Goal: Task Accomplishment & Management: Use online tool/utility

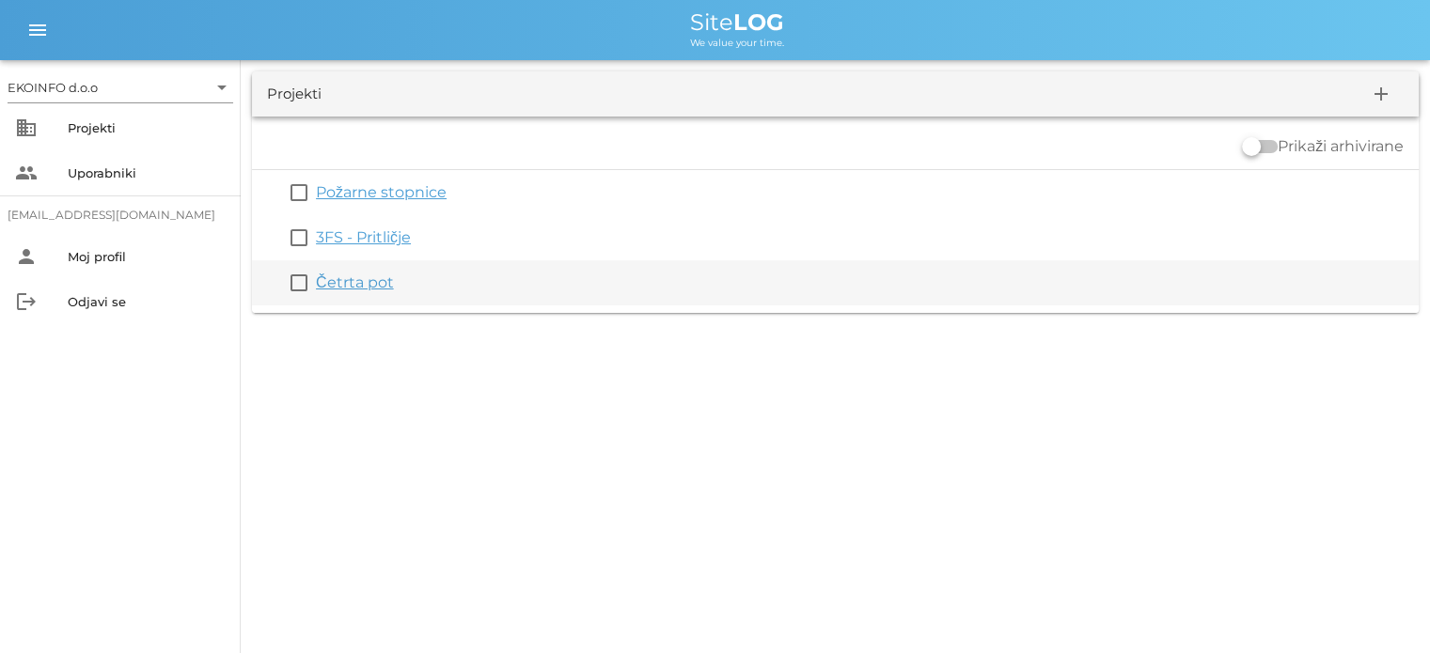
click at [363, 288] on link "Četrta pot" at bounding box center [355, 283] width 78 height 18
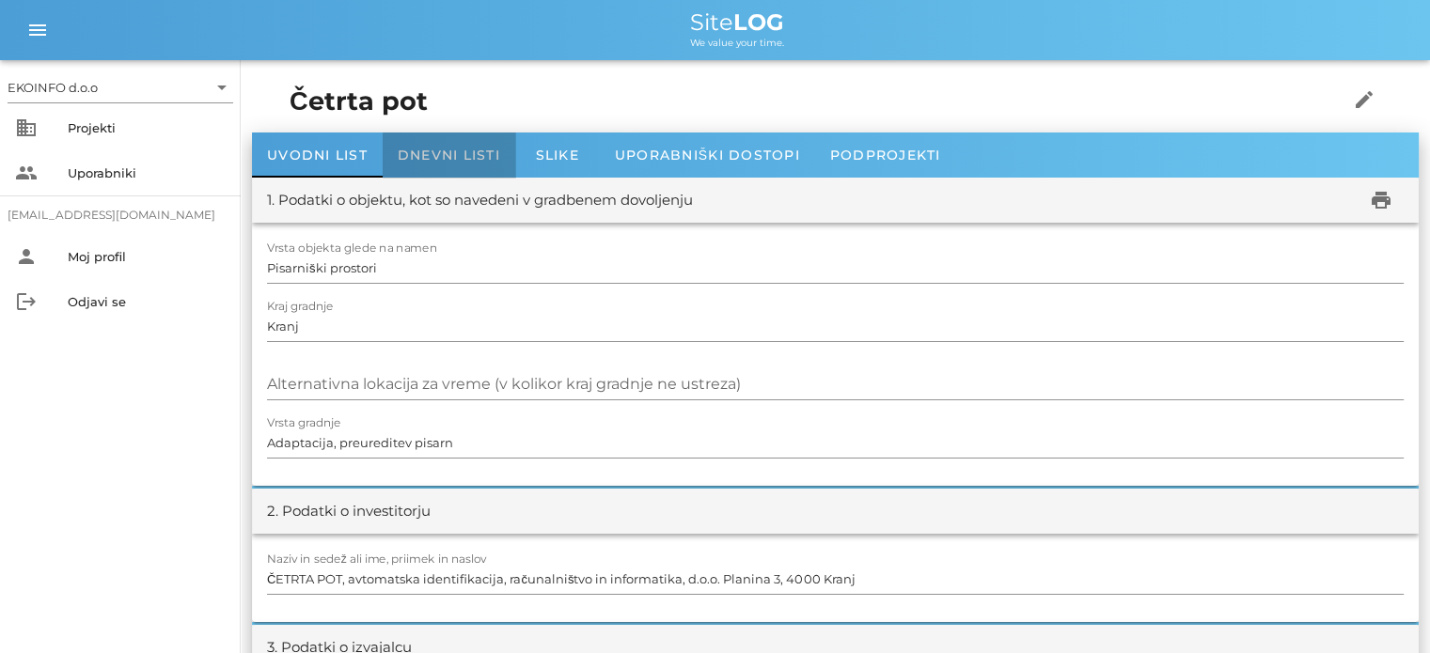
click at [444, 153] on span "Dnevni listi" at bounding box center [449, 155] width 102 height 17
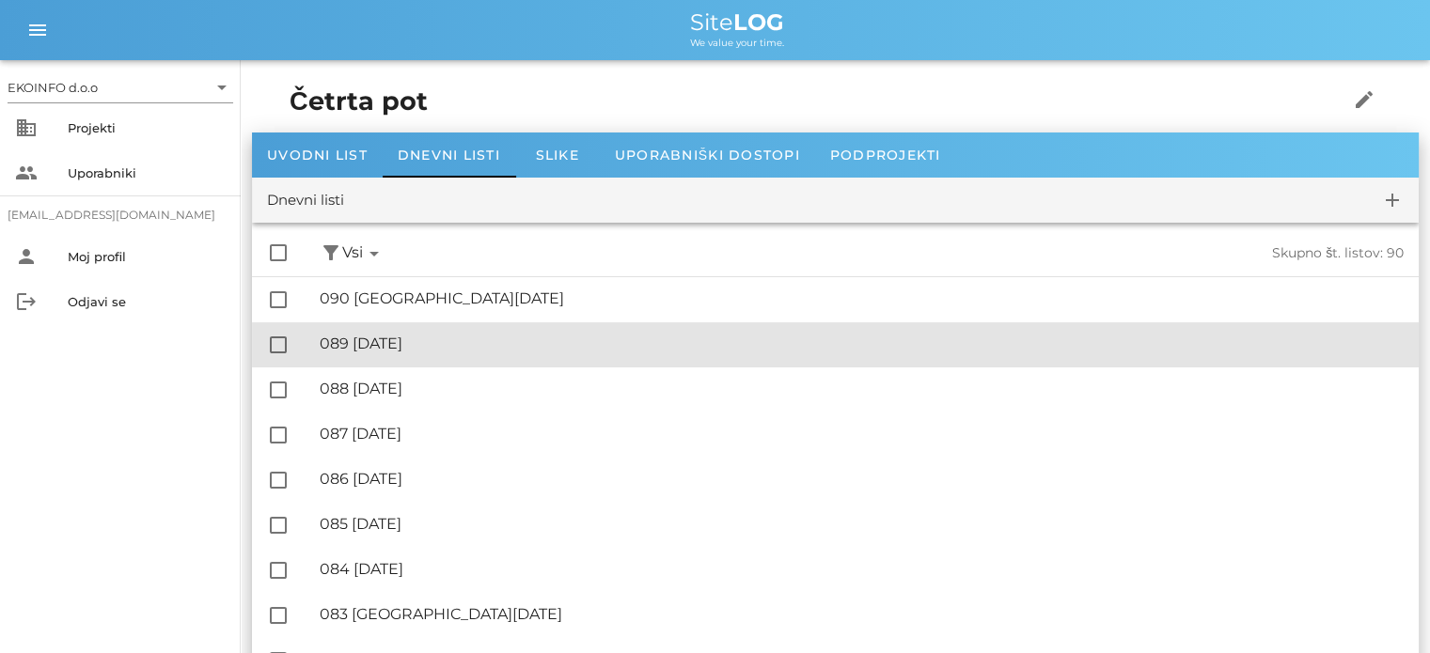
click at [427, 345] on div "🔏 089 [DATE]" at bounding box center [862, 344] width 1084 height 18
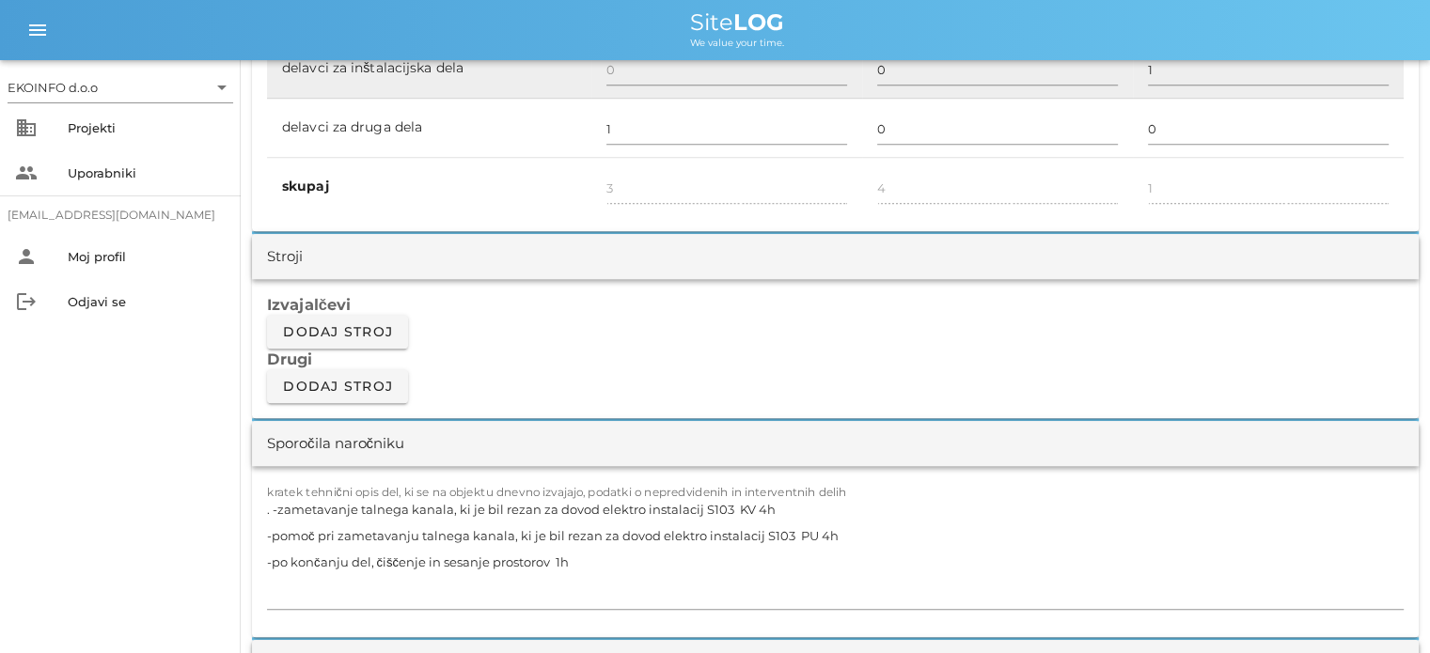
scroll to position [1504, 0]
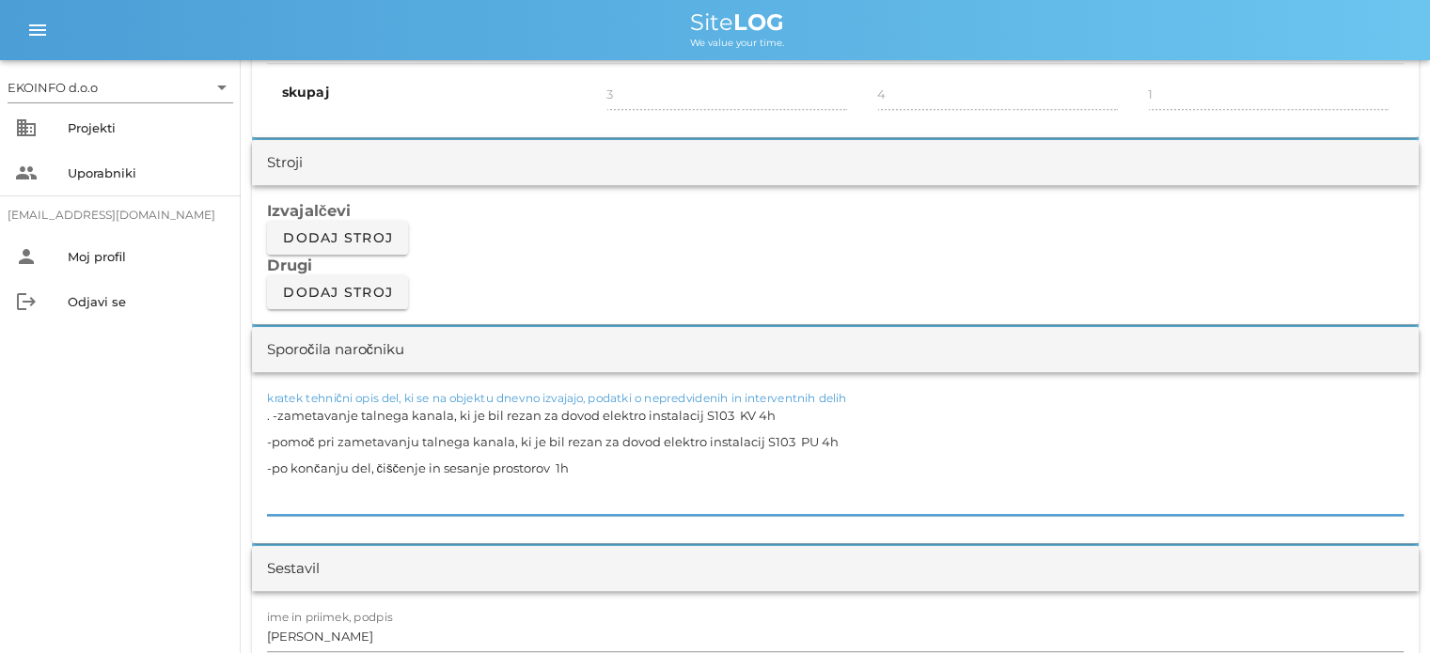
drag, startPoint x: 725, startPoint y: 412, endPoint x: 358, endPoint y: 417, distance: 366.7
click at [358, 417] on textarea ". -zametavanje talnega kanala, ki je bil rezan za dovod elektro instalacij S103…" at bounding box center [835, 458] width 1137 height 113
click at [777, 413] on textarea ". -zametavanje preklade, kjer je bil omet porušen zaradi pregleda statika ( V10…" at bounding box center [835, 458] width 1137 height 113
click at [891, 415] on textarea ". -zametavanje preklade, kjer je bil omet porušen zaradi pregleda statika ( V10…" at bounding box center [835, 458] width 1137 height 113
drag, startPoint x: 877, startPoint y: 414, endPoint x: 778, endPoint y: 421, distance: 99.0
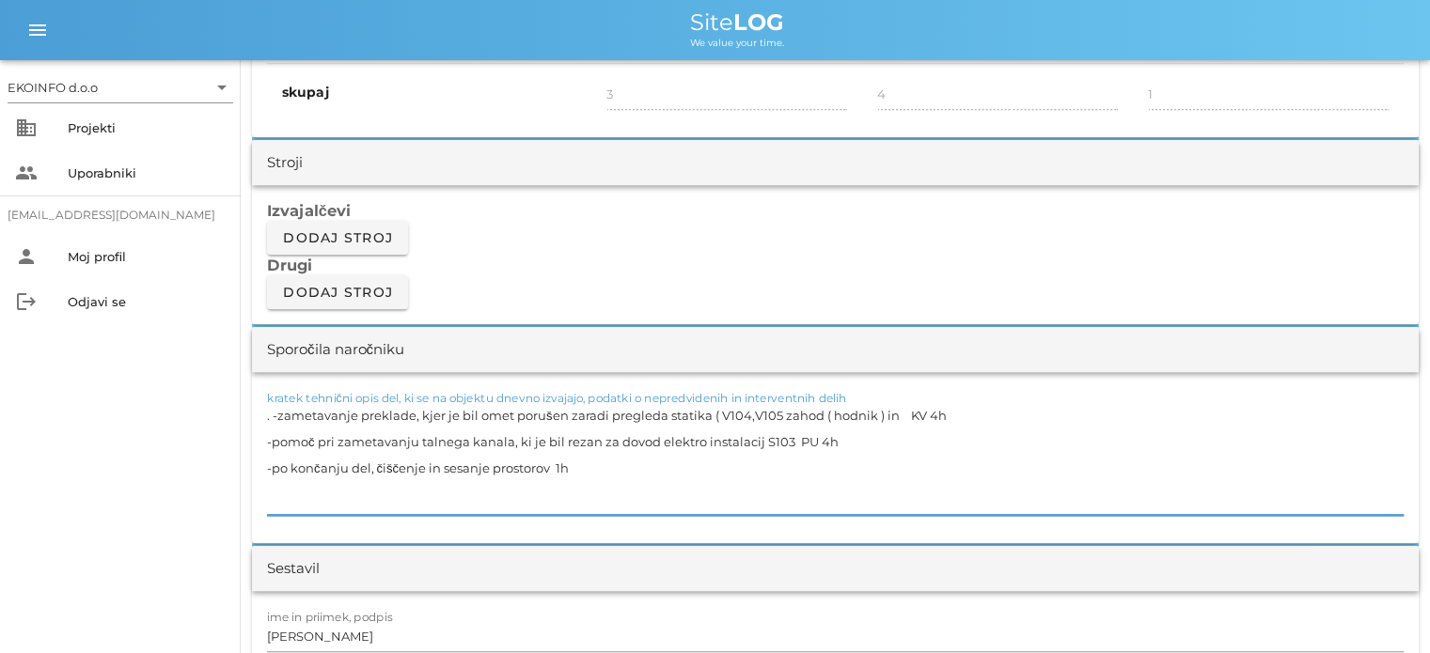
click at [778, 421] on textarea ". -zametavanje preklade, kjer je bil omet porušen zaradi pregleda statika ( V10…" at bounding box center [835, 458] width 1137 height 113
click at [857, 412] on textarea ". -zametavanje preklade, kjer je bil omet porušen zaradi pregleda statika ( V10…" at bounding box center [835, 458] width 1137 height 113
click at [918, 413] on textarea ". -zametavanje preklade, kjer je bil omet porušen zaradi pregleda statika ( V10…" at bounding box center [835, 458] width 1137 height 113
drag, startPoint x: 1008, startPoint y: 413, endPoint x: 360, endPoint y: 416, distance: 647.7
click at [360, 416] on textarea ". -zametavanje preklade, kjer je bil omet porušen zaradi pregleda statika ( V10…" at bounding box center [835, 458] width 1137 height 113
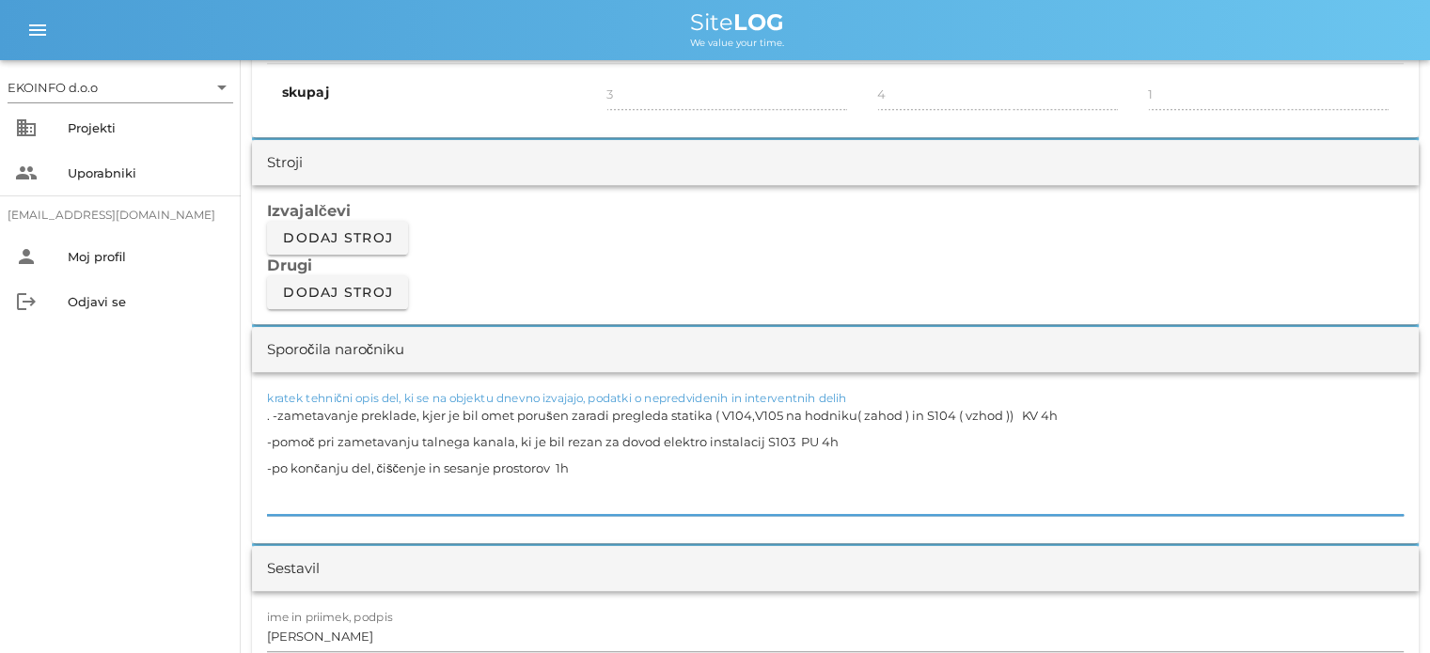
drag, startPoint x: 786, startPoint y: 439, endPoint x: 418, endPoint y: 435, distance: 367.6
click at [418, 435] on textarea ". -zametavanje preklade, kjer je bil omet porušen zaradi pregleda statika ( V10…" at bounding box center [835, 458] width 1137 height 113
paste textarea "preklade, kjer je bil omet porušen zaradi pregleda statika ( V104,V105 na hodni…"
click at [604, 463] on textarea ". -zametavanje preklade, kjer je bil omet porušen zaradi pregleda statika ( V10…" at bounding box center [835, 458] width 1137 height 113
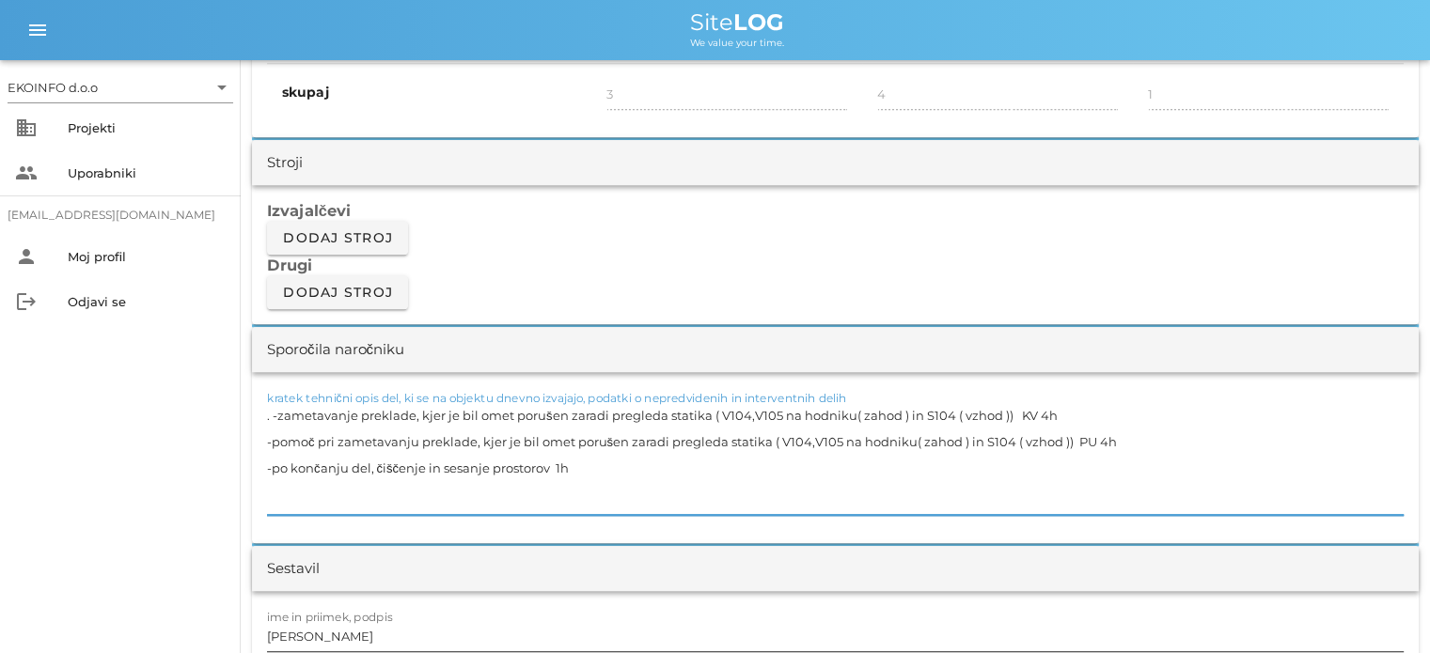
type textarea ". -zametavanje preklade, kjer je bil omet porušen zaradi pregleda statika ( V10…"
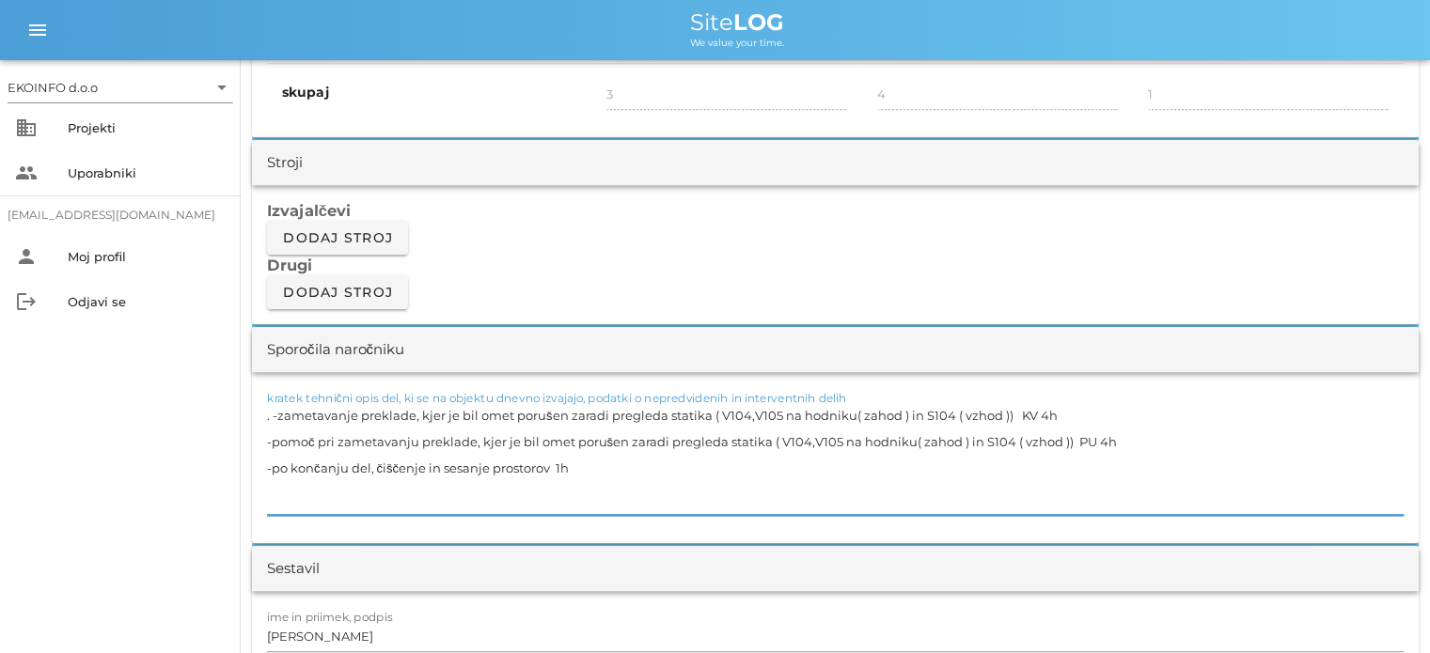
drag, startPoint x: 1010, startPoint y: 413, endPoint x: 277, endPoint y: 409, distance: 732.3
click at [277, 409] on textarea ". -zametavanje preklade, kjer je bil omet porušen zaradi pregleda statika ( V10…" at bounding box center [835, 458] width 1137 height 113
drag, startPoint x: 1015, startPoint y: 416, endPoint x: 357, endPoint y: 420, distance: 658.1
click at [357, 420] on textarea ". -zametavanje preklade, kjer je bil omet porušen zaradi pregleda statika ( V10…" at bounding box center [835, 458] width 1137 height 113
click at [969, 450] on textarea ". -zametavanje preklade, kjer je bil omet porušen zaradi pregleda statika ( V10…" at bounding box center [835, 458] width 1137 height 113
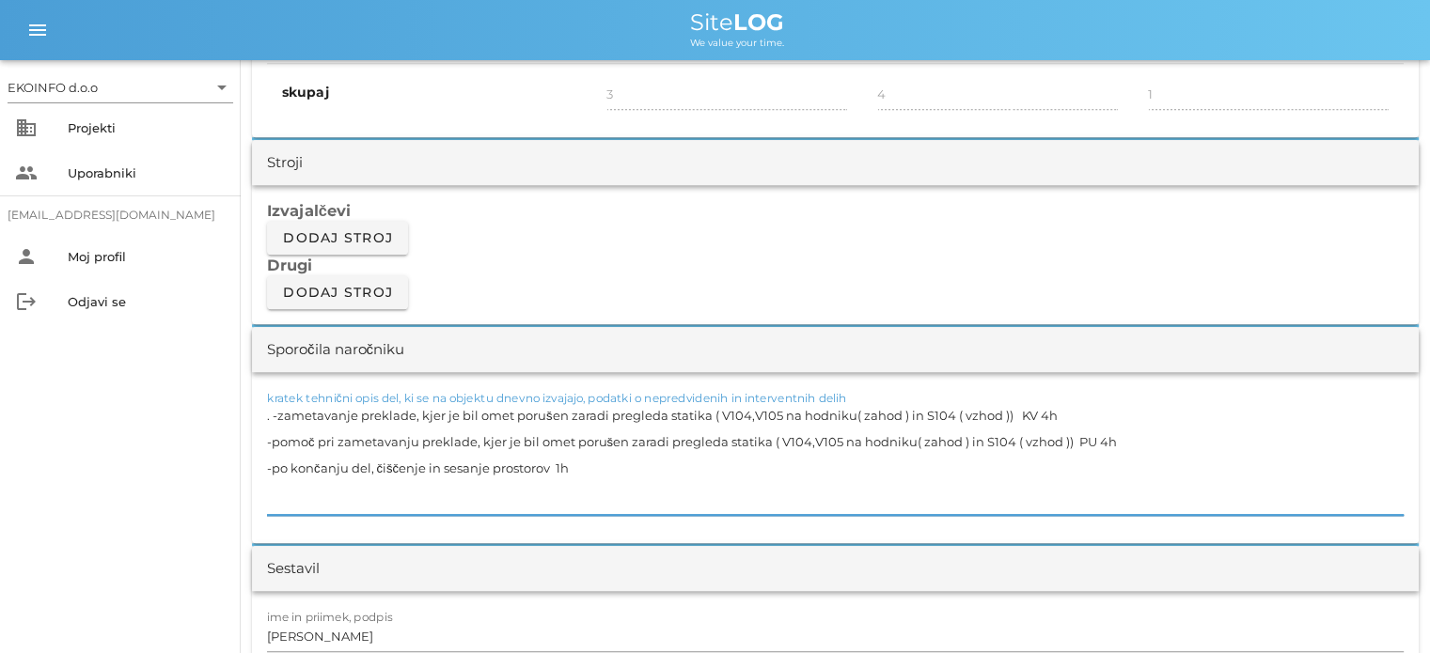
drag, startPoint x: 1007, startPoint y: 411, endPoint x: 275, endPoint y: 420, distance: 732.4
click at [275, 420] on textarea ". -zametavanje preklade, kjer je bil omet porušen zaradi pregleda statika ( V10…" at bounding box center [835, 458] width 1137 height 113
click at [1016, 440] on textarea ". -zametavanje preklade, kjer je bil omet porušen zaradi pregleda statika ( V10…" at bounding box center [835, 458] width 1137 height 113
drag, startPoint x: 1068, startPoint y: 439, endPoint x: 275, endPoint y: 439, distance: 793.4
click at [275, 439] on textarea ". -zametavanje preklade, kjer je bil omet porušen zaradi pregleda statika ( V10…" at bounding box center [835, 458] width 1137 height 113
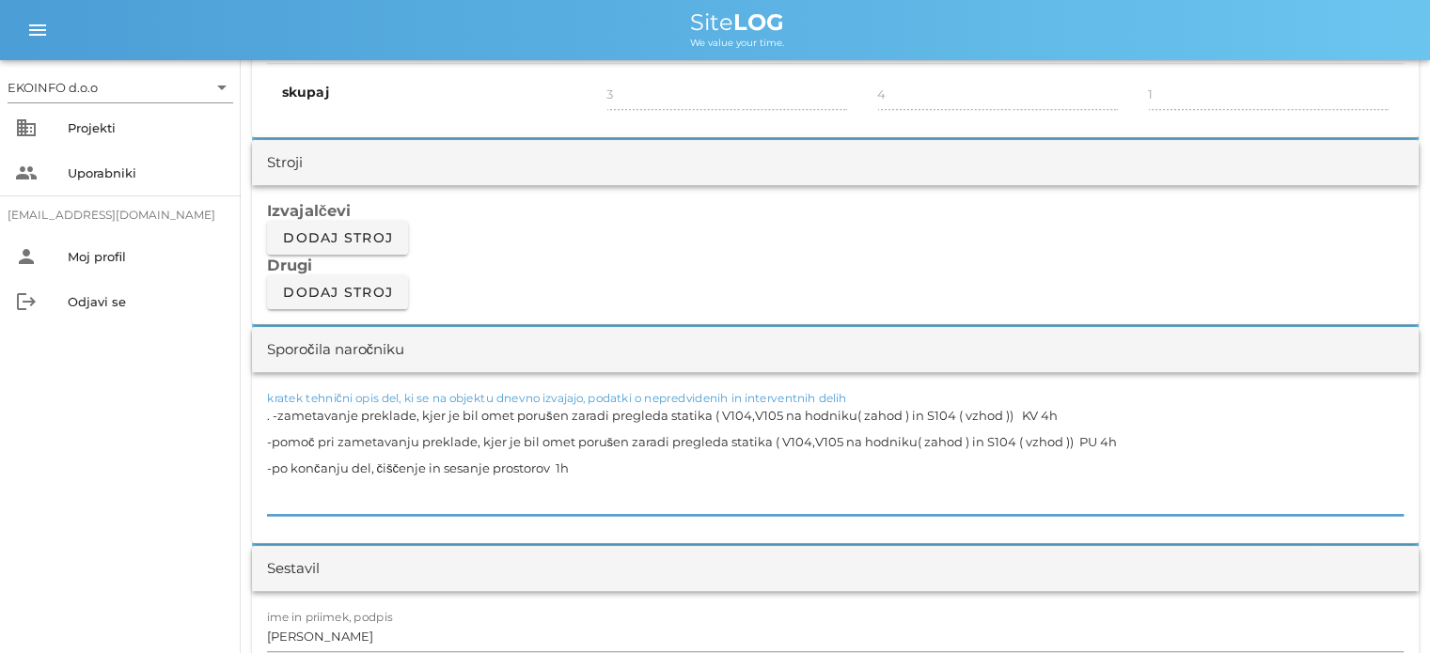
click at [587, 465] on textarea ". -zametavanje preklade, kjer je bil omet porušen zaradi pregleda statika ( V10…" at bounding box center [835, 458] width 1137 height 113
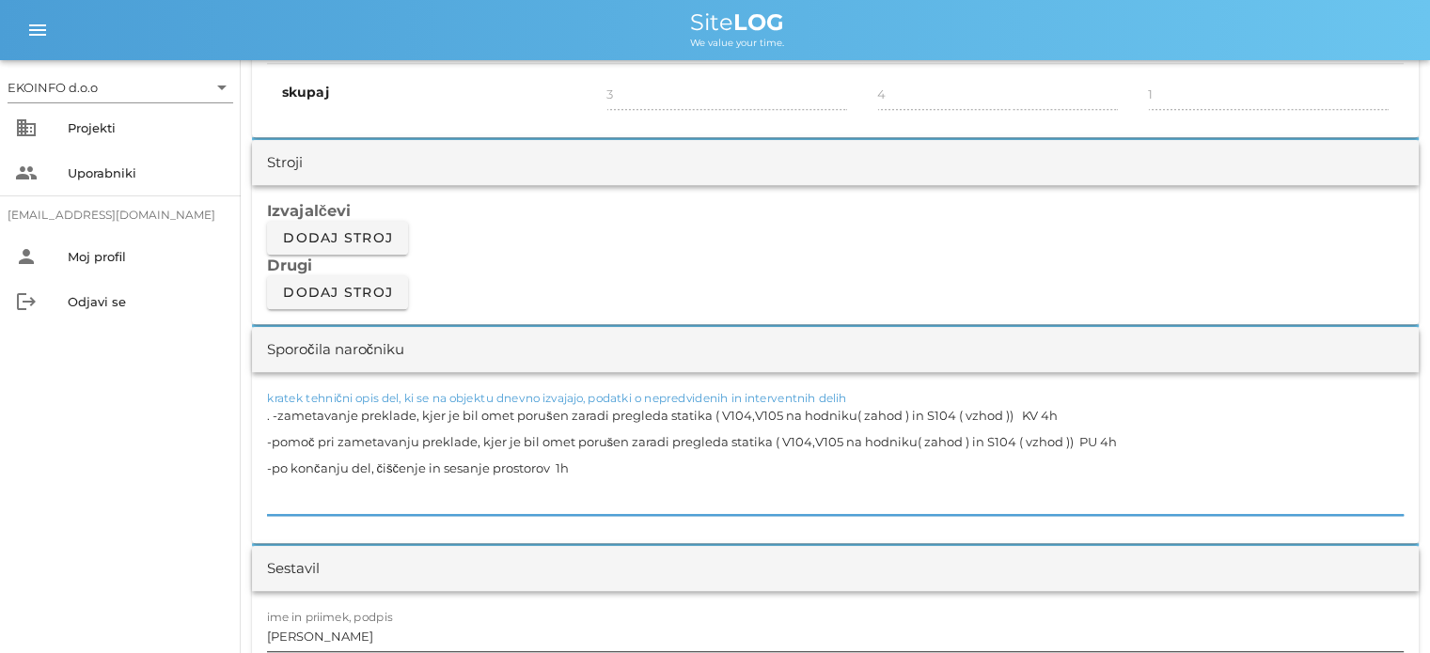
click at [353, 635] on input "[PERSON_NAME]" at bounding box center [835, 636] width 1137 height 30
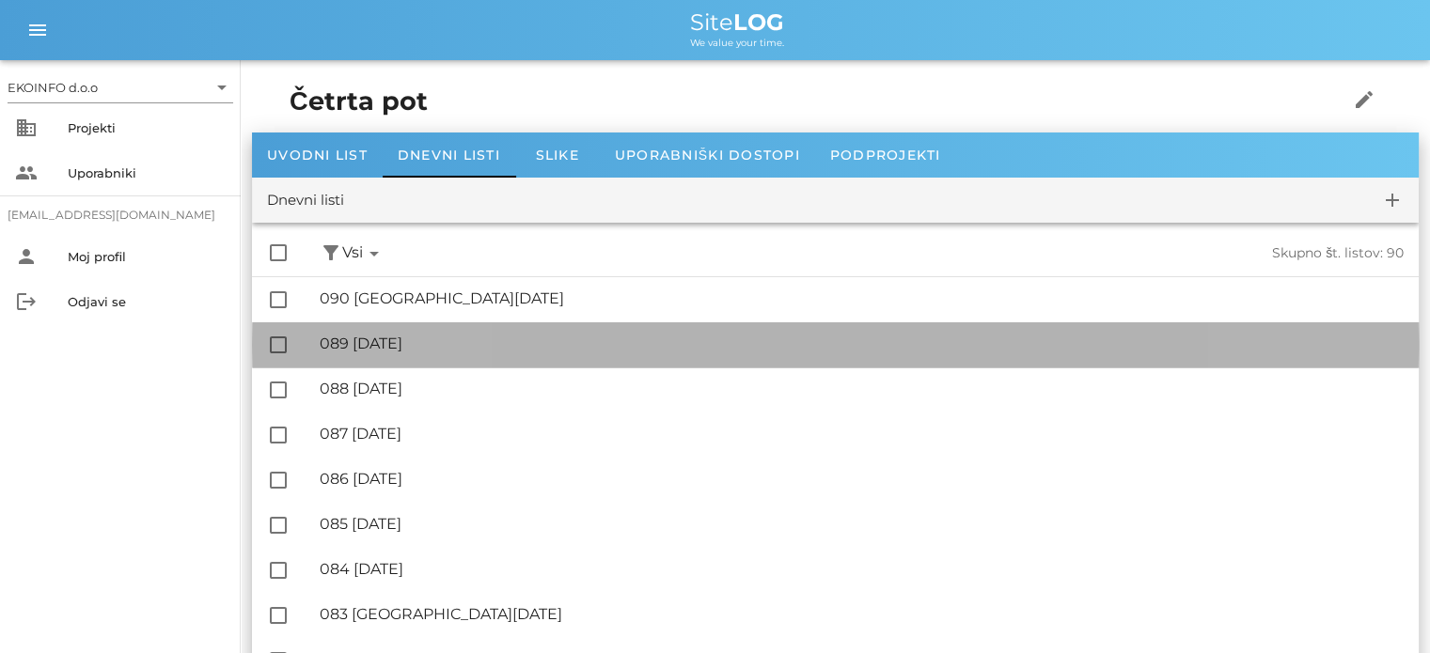
click at [417, 350] on div "🔏 089 [DATE]" at bounding box center [862, 344] width 1084 height 18
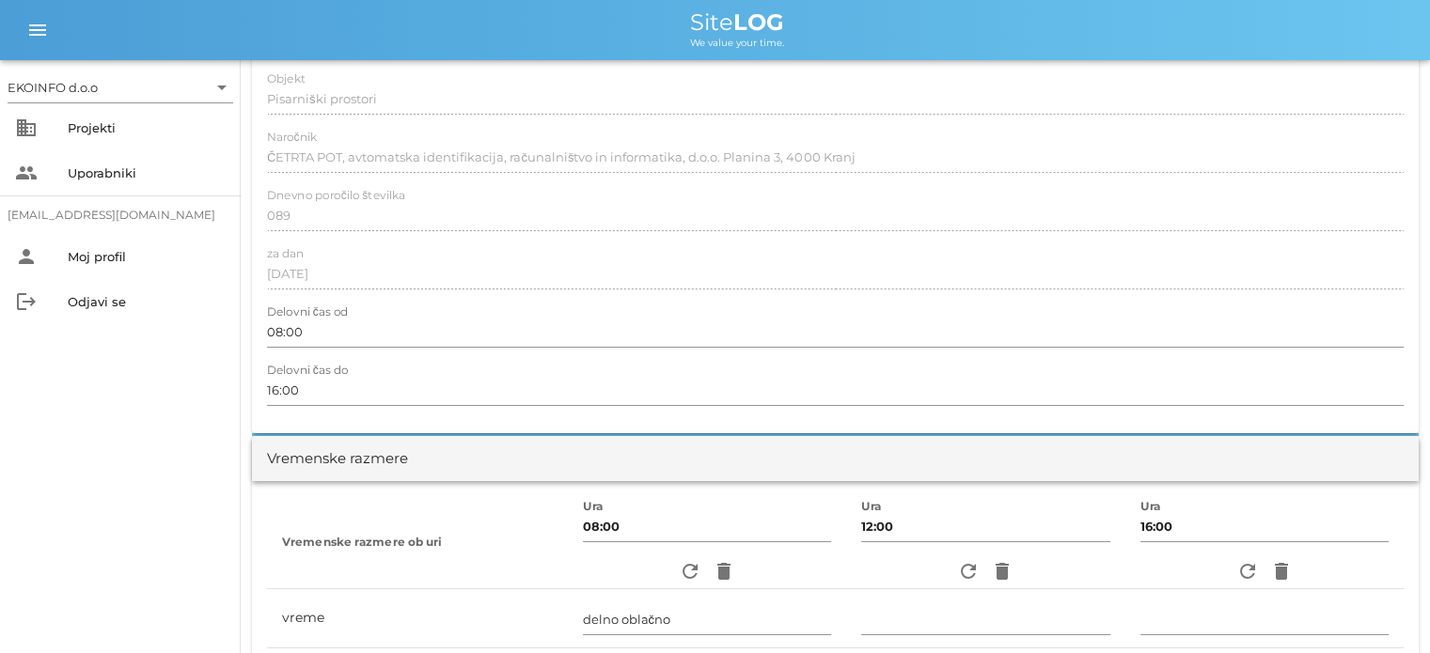
scroll to position [188, 0]
